Goal: Information Seeking & Learning: Learn about a topic

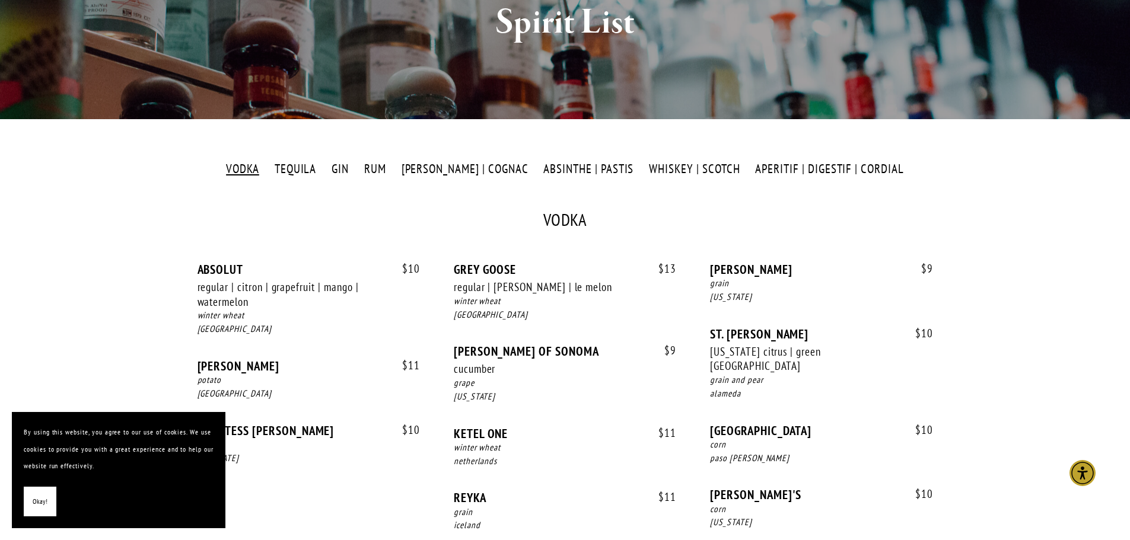
scroll to position [178, 0]
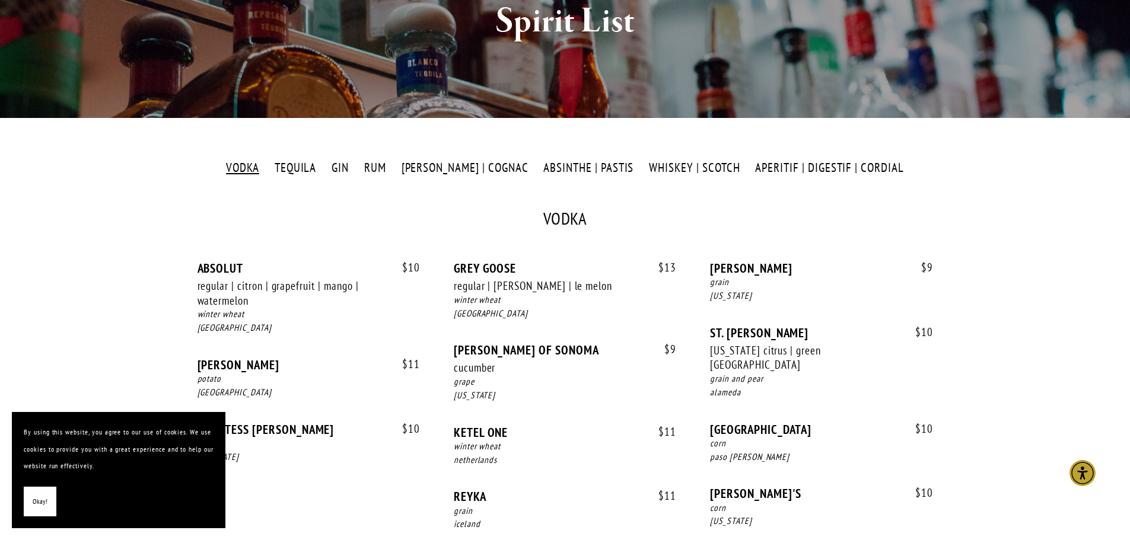
click at [653, 167] on label "WHISKEY | SCOTCH" at bounding box center [694, 168] width 103 height 17
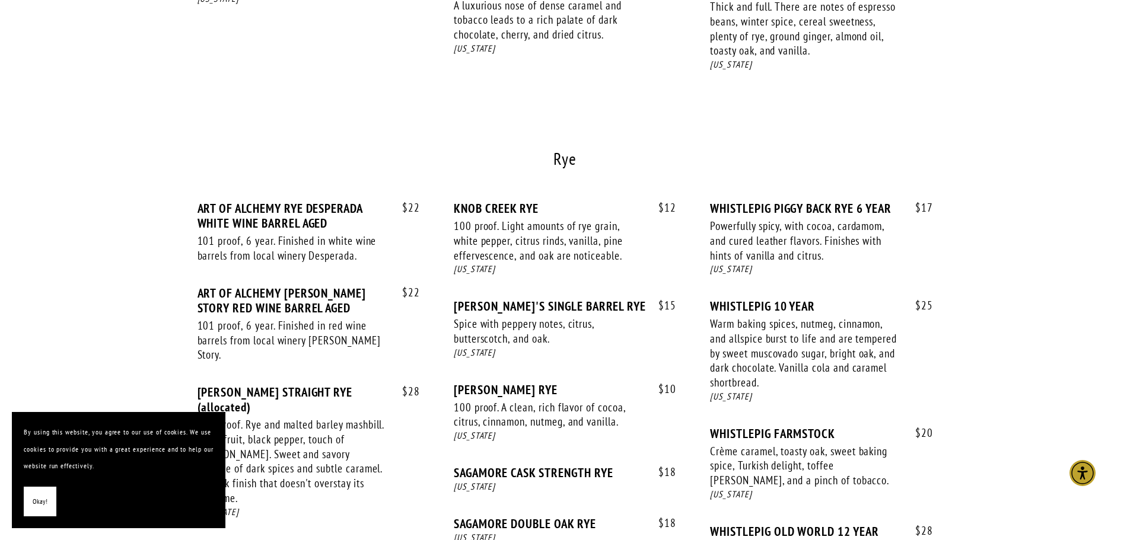
scroll to position [1957, 0]
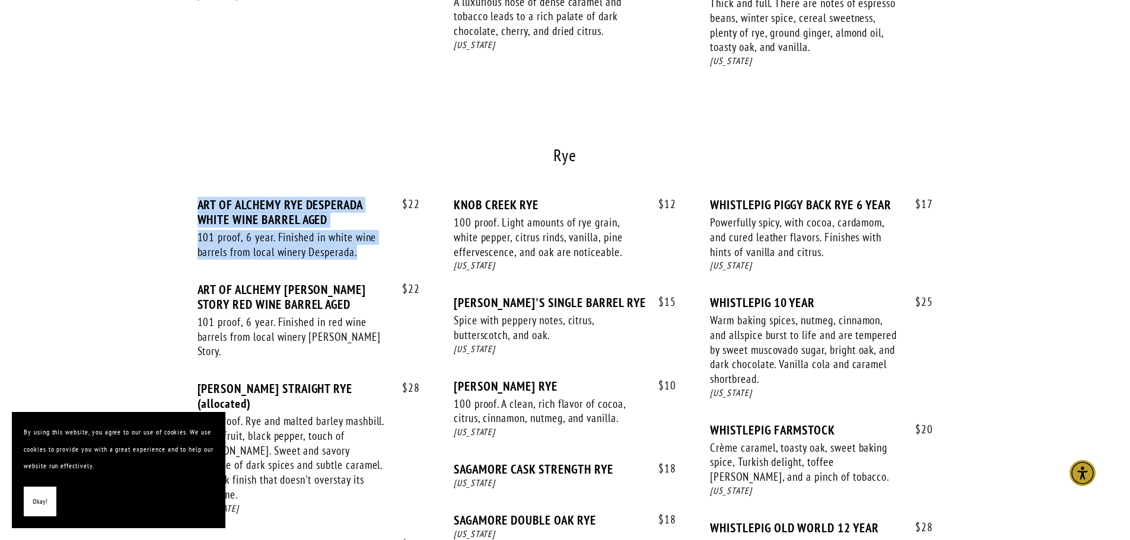
drag, startPoint x: 370, startPoint y: 209, endPoint x: 187, endPoint y: 162, distance: 188.7
click at [187, 162] on div "VODKA [GEOGRAPHIC_DATA] GIN RUM [PERSON_NAME] | COGNAC ABSINTHE | PASTIS WHISKE…" at bounding box center [565, 81] width 756 height 3403
copy div "ART OF ALCHEMY RYE DESPERADA WHITE WINE BARREL AGED [DEMOGRAPHIC_DATA] proof, 6…"
click at [977, 425] on section "VODKA [GEOGRAPHIC_DATA] GIN RUM [PERSON_NAME] | COGNAC ABSINTHE | PASTIS WHISKE…" at bounding box center [565, 98] width 854 height 3518
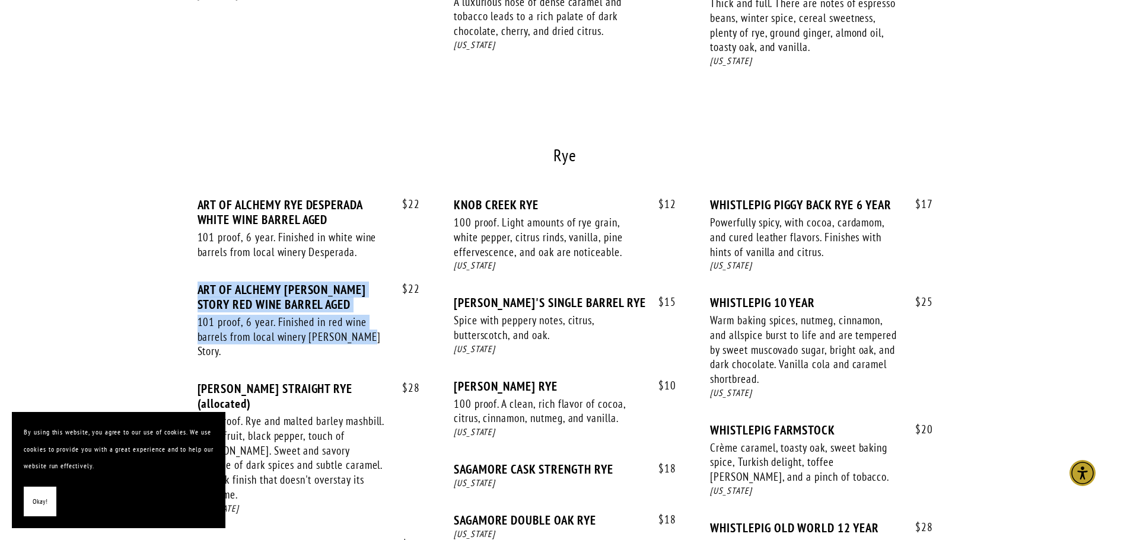
drag, startPoint x: 371, startPoint y: 296, endPoint x: 195, endPoint y: 243, distance: 183.3
click at [195, 243] on div "VODKA [GEOGRAPHIC_DATA] GIN RUM [PERSON_NAME] | COGNAC ABSINTHE | PASTIS WHISKE…" at bounding box center [565, 81] width 756 height 3403
copy div "ART OF ALCHEMY [PERSON_NAME] STORY RED WINE BARREL AGED [DEMOGRAPHIC_DATA] proo…"
click at [1008, 385] on main "VODKA [GEOGRAPHIC_DATA] GIN RUM [PERSON_NAME] | COGNAC ABSINTHE | PASTIS WHISKE…" at bounding box center [565, 98] width 1130 height 3518
